Goal: Task Accomplishment & Management: Manage account settings

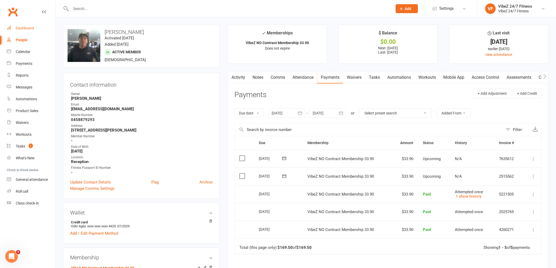
click at [27, 27] on div "Dashboard" at bounding box center [25, 28] width 18 height 4
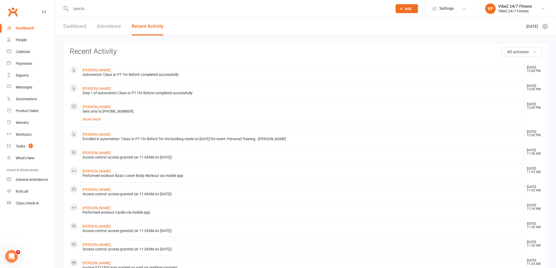
click at [99, 9] on input "text" at bounding box center [229, 8] width 320 height 7
click at [119, 11] on input "text" at bounding box center [229, 8] width 320 height 7
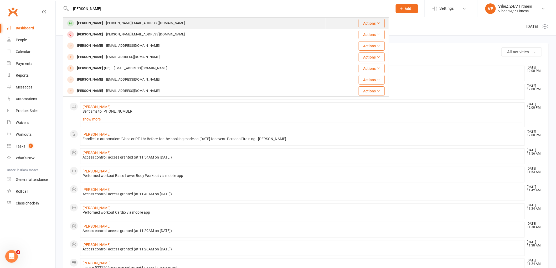
type input "[PERSON_NAME]"
click at [116, 20] on div "[PERSON_NAME][EMAIL_ADDRESS][DOMAIN_NAME]" at bounding box center [146, 23] width 82 height 8
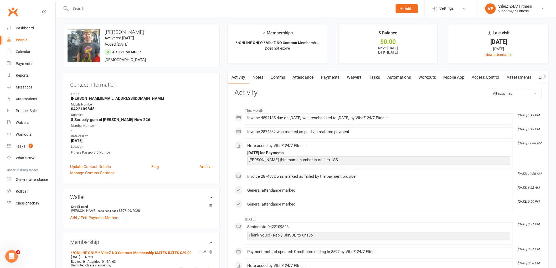
click at [473, 78] on link "Access Control" at bounding box center [485, 77] width 35 height 12
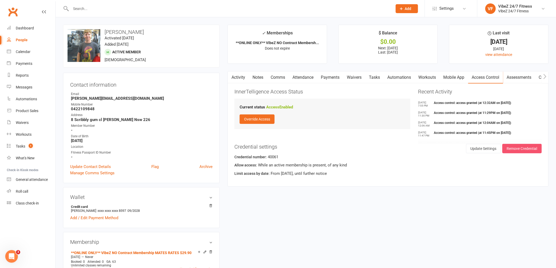
click at [524, 147] on button "Remove Credential" at bounding box center [522, 148] width 39 height 9
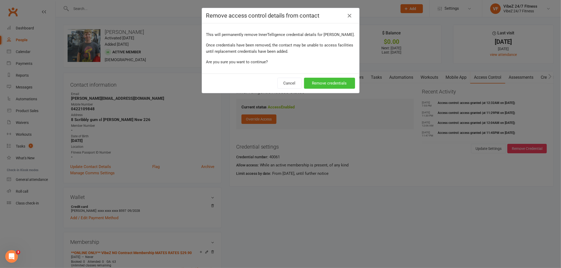
click at [331, 83] on button "Remove credentials" at bounding box center [329, 83] width 51 height 11
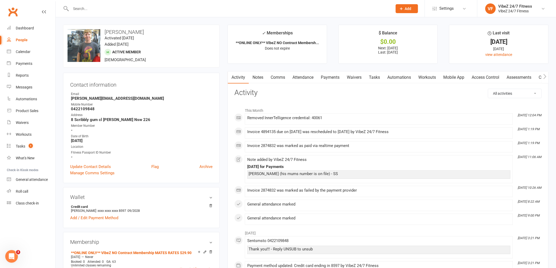
click at [485, 76] on link "Access Control" at bounding box center [485, 77] width 35 height 12
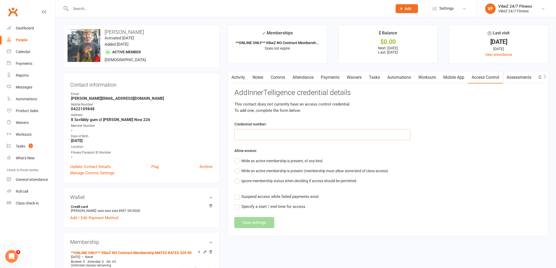
click at [264, 138] on input "text" at bounding box center [322, 134] width 176 height 11
type input "40287"
click at [258, 161] on button "While an active membership is present, of any kind" at bounding box center [278, 161] width 88 height 10
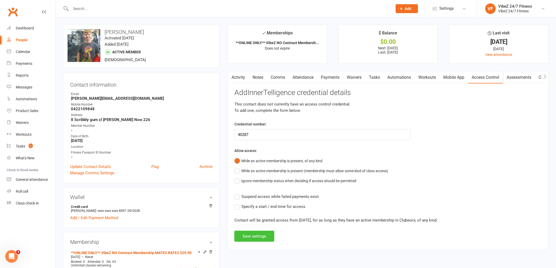
click at [254, 232] on button "Save settings" at bounding box center [254, 236] width 40 height 11
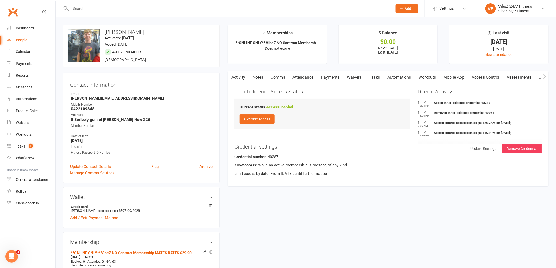
click at [91, 8] on input "text" at bounding box center [229, 8] width 320 height 7
click at [126, 6] on input "text" at bounding box center [229, 8] width 320 height 7
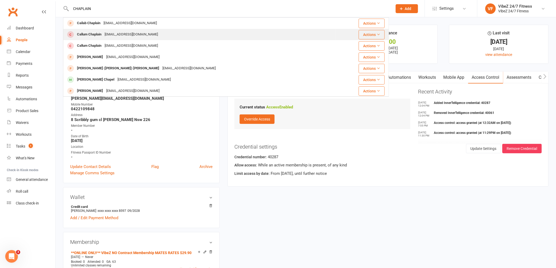
type input "CHAPLAIN"
click at [99, 35] on div "Callum Chaplain" at bounding box center [89, 35] width 28 height 8
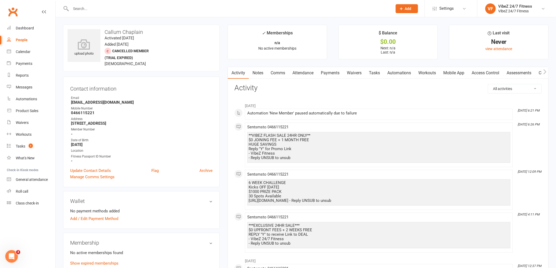
click at [474, 70] on link "Access Control" at bounding box center [485, 73] width 35 height 12
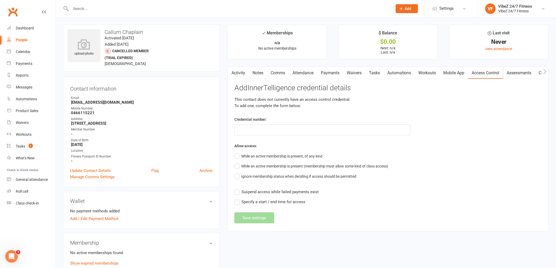
click at [99, 3] on div at bounding box center [226, 8] width 326 height 17
click at [99, 9] on input "text" at bounding box center [229, 8] width 320 height 7
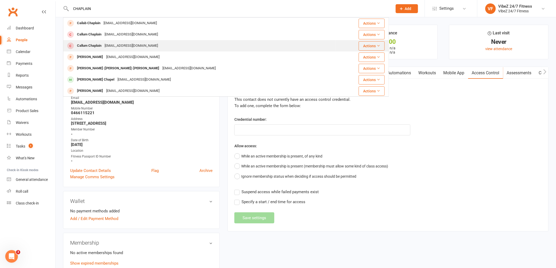
type input "CHAPLAIN"
click at [110, 44] on div "[EMAIL_ADDRESS][DOMAIN_NAME]" at bounding box center [131, 46] width 57 height 8
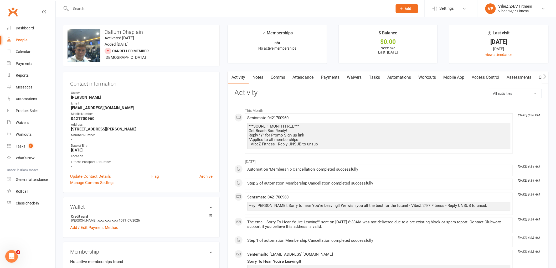
click at [482, 76] on link "Access Control" at bounding box center [485, 77] width 35 height 12
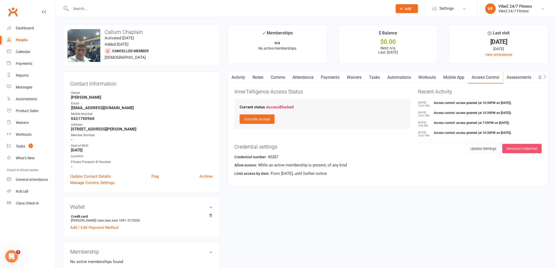
click at [519, 149] on button "Remove Credential" at bounding box center [522, 148] width 39 height 9
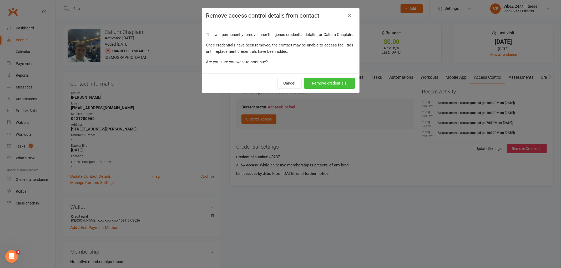
click at [317, 88] on button "Remove credentials" at bounding box center [329, 83] width 51 height 11
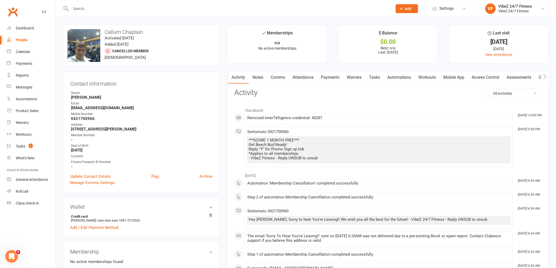
click at [254, 79] on link "Notes" at bounding box center [258, 77] width 18 height 12
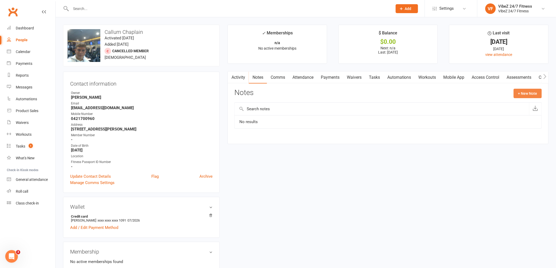
click at [522, 90] on button "+ New Note" at bounding box center [528, 93] width 28 height 9
click at [299, 120] on input "text" at bounding box center [388, 115] width 308 height 11
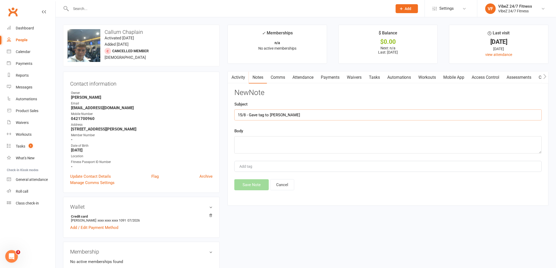
type input "15/8 - Gave tag to [PERSON_NAME]"
type textarea "ss"
click at [251, 188] on button "Save Note" at bounding box center [251, 185] width 34 height 11
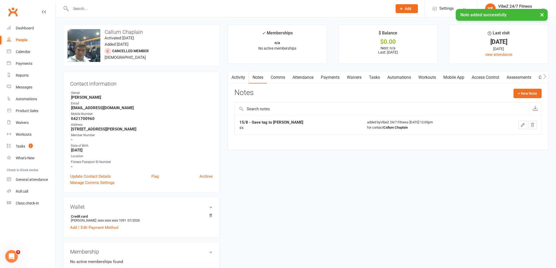
click at [120, 9] on div "× Note added successfully" at bounding box center [274, 9] width 549 height 0
click at [117, 9] on div "× Note added successfully" at bounding box center [274, 9] width 549 height 0
click at [106, 9] on div "× Note added successfully" at bounding box center [274, 9] width 549 height 0
